Goal: Information Seeking & Learning: Learn about a topic

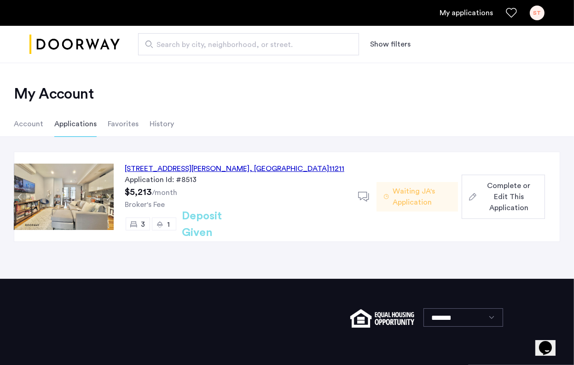
click at [108, 197] on button "Next apartment" at bounding box center [108, 197] width 12 height 12
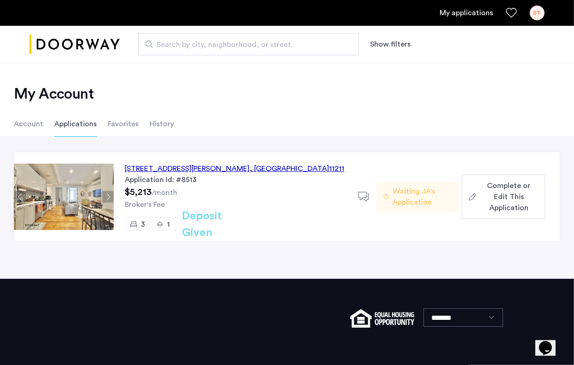
click at [75, 210] on img at bounding box center [63, 196] width 99 height 66
click at [192, 171] on div "17 Devoe Street, Unit 301, Brooklyn , NY 11211" at bounding box center [235, 168] width 220 height 11
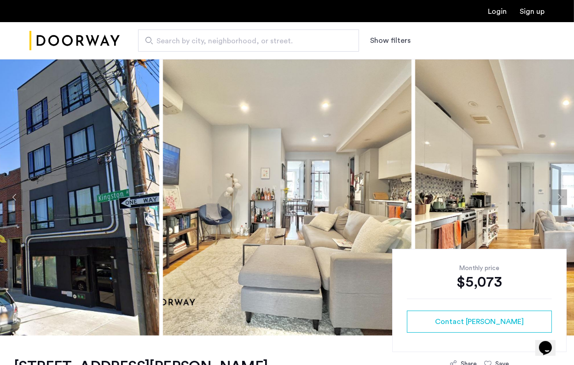
click at [342, 213] on img at bounding box center [287, 197] width 249 height 276
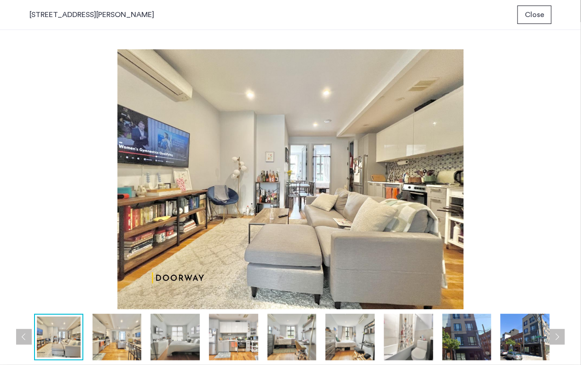
click at [118, 344] on img at bounding box center [117, 337] width 49 height 47
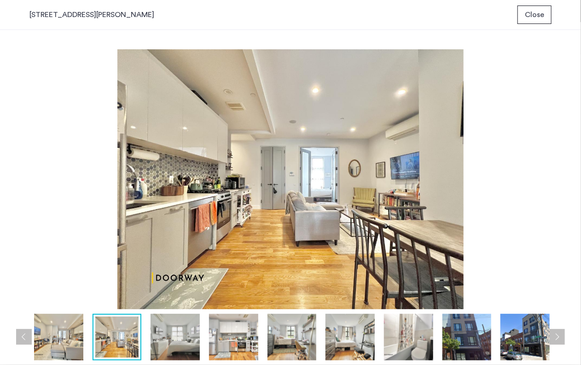
click at [186, 339] on img at bounding box center [175, 337] width 49 height 47
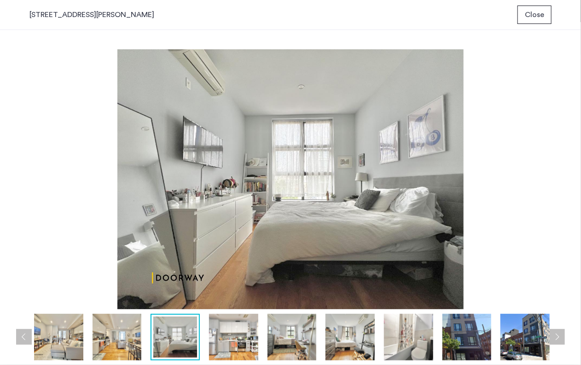
click at [239, 338] on img at bounding box center [233, 337] width 49 height 47
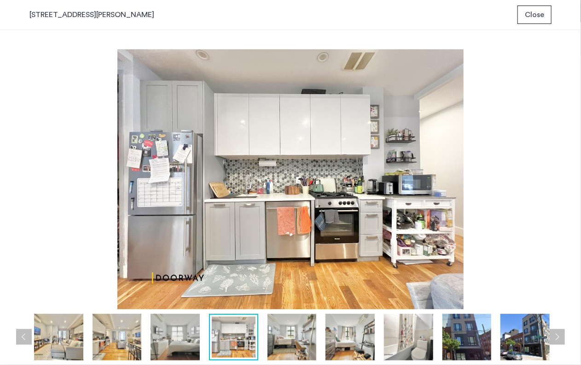
click at [303, 334] on img at bounding box center [292, 337] width 49 height 47
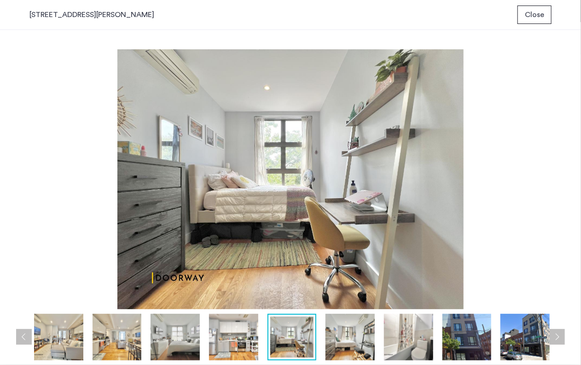
click at [350, 338] on img at bounding box center [350, 337] width 49 height 47
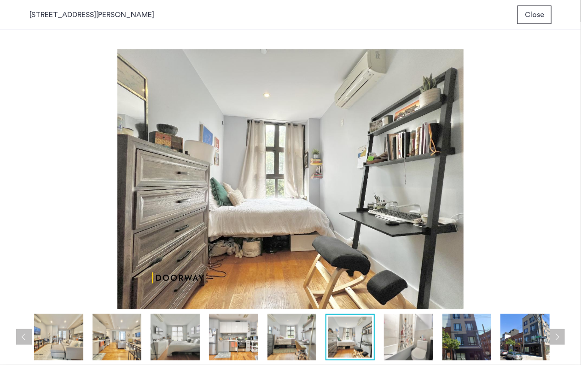
click at [405, 342] on img at bounding box center [408, 337] width 49 height 47
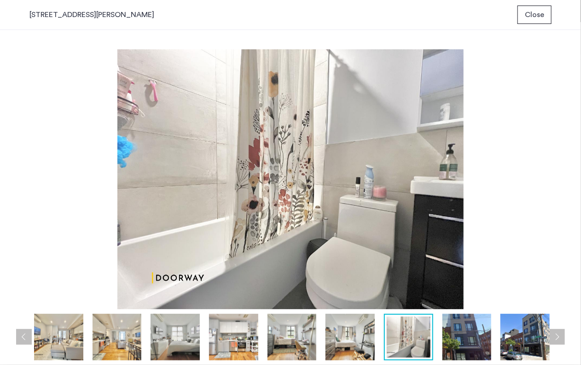
click at [459, 348] on img at bounding box center [467, 337] width 49 height 47
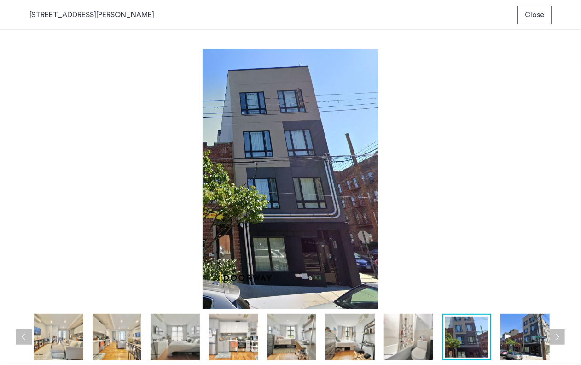
click at [547, 337] on img at bounding box center [525, 337] width 49 height 47
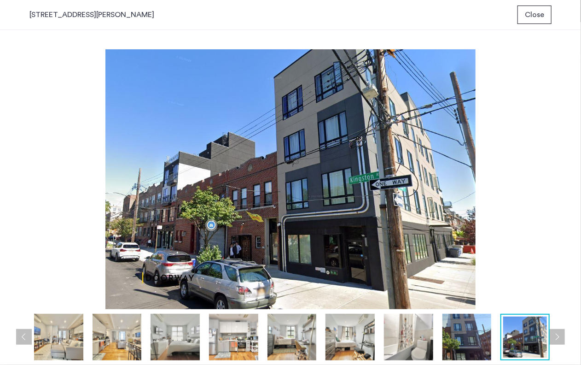
click at [547, 337] on div at bounding box center [525, 337] width 49 height 47
